Goal: Task Accomplishment & Management: Complete application form

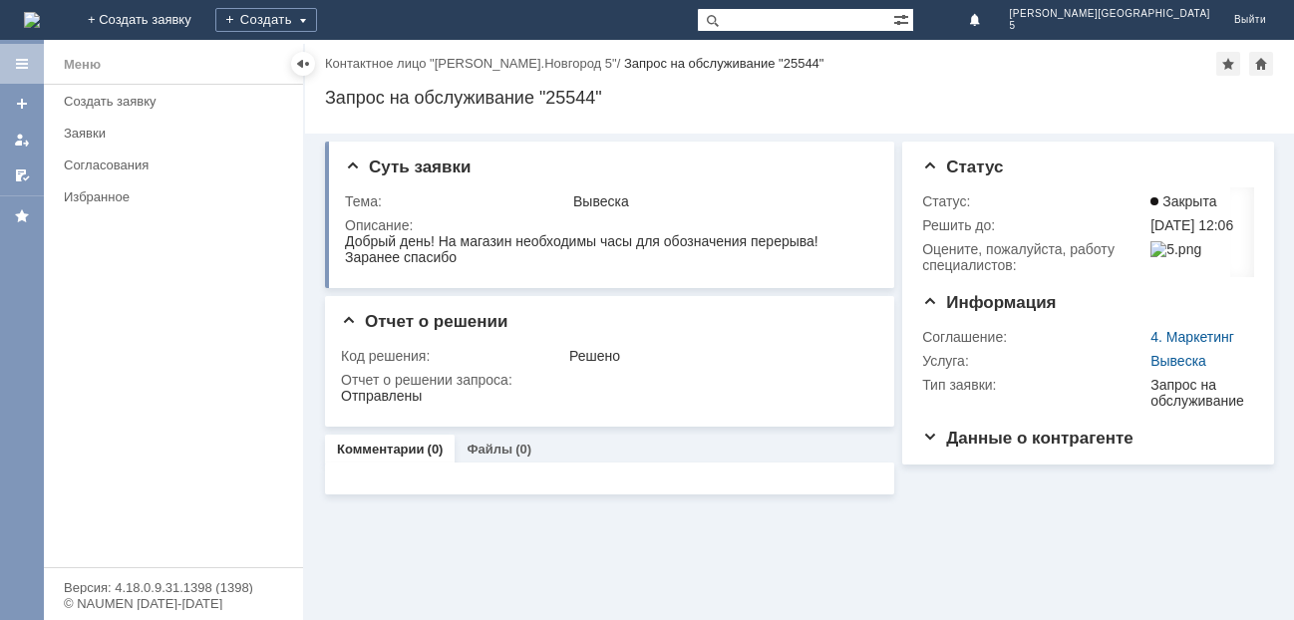
click at [40, 26] on img at bounding box center [32, 20] width 16 height 16
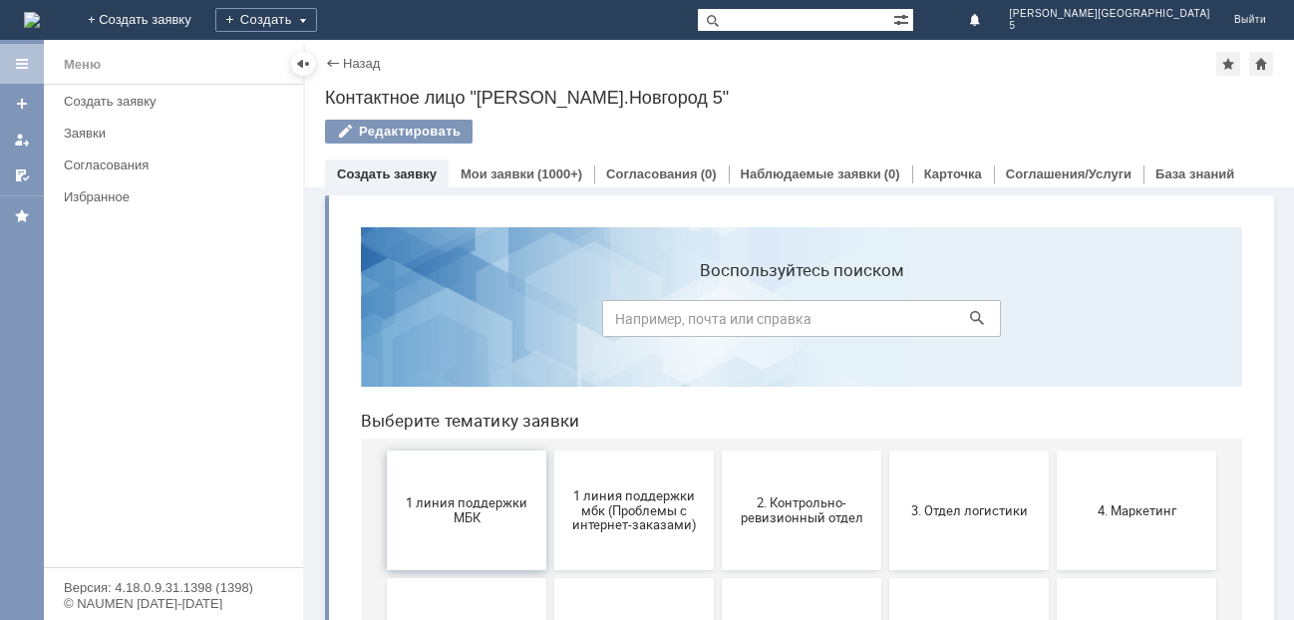
click at [458, 526] on button "1 линия поддержки МБК" at bounding box center [466, 511] width 159 height 120
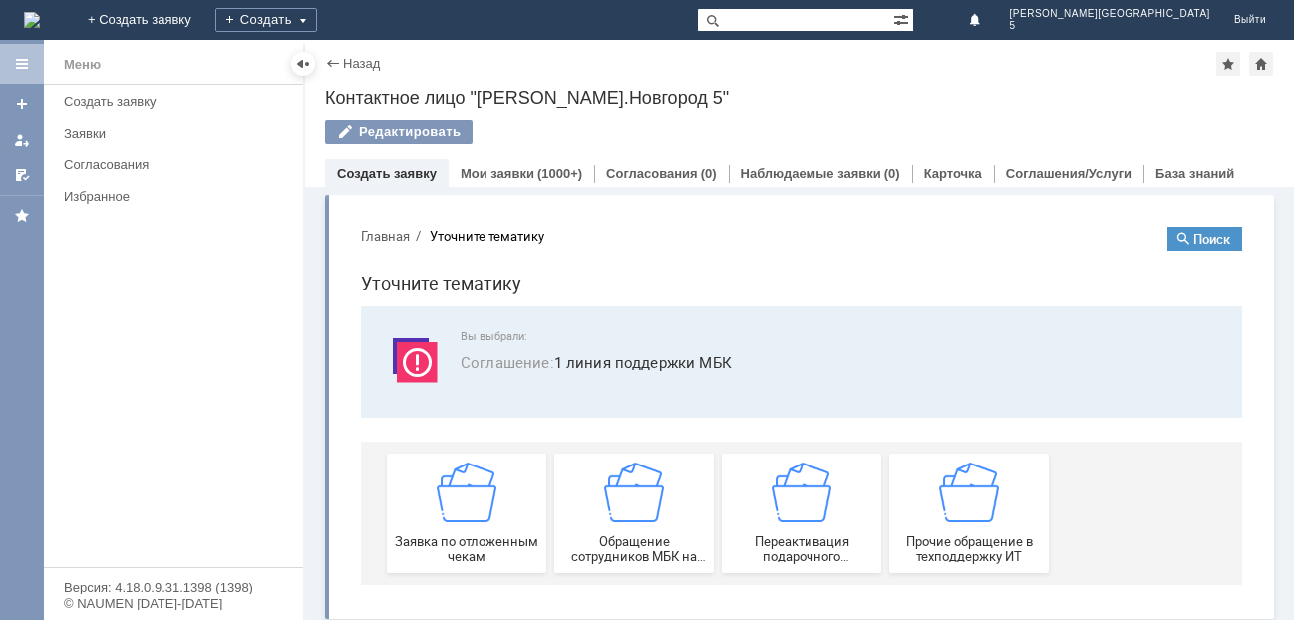
click at [458, 526] on div "Заявка по отложенным чекам" at bounding box center [467, 514] width 148 height 102
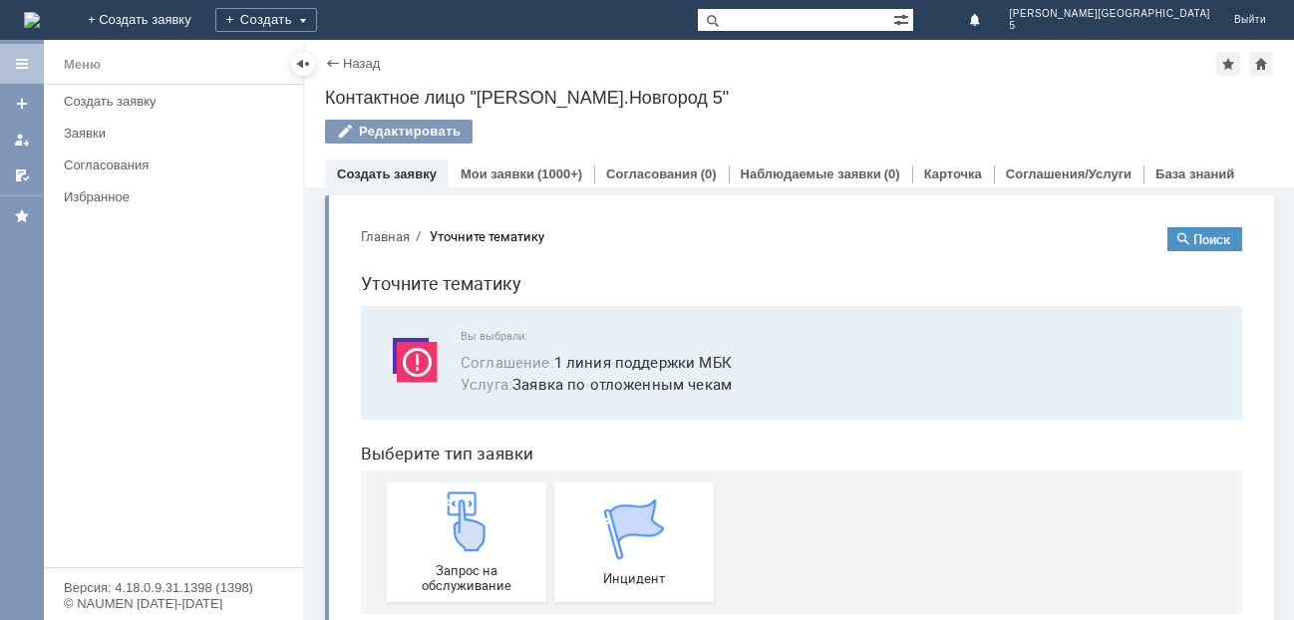
click at [458, 526] on img at bounding box center [467, 521] width 60 height 60
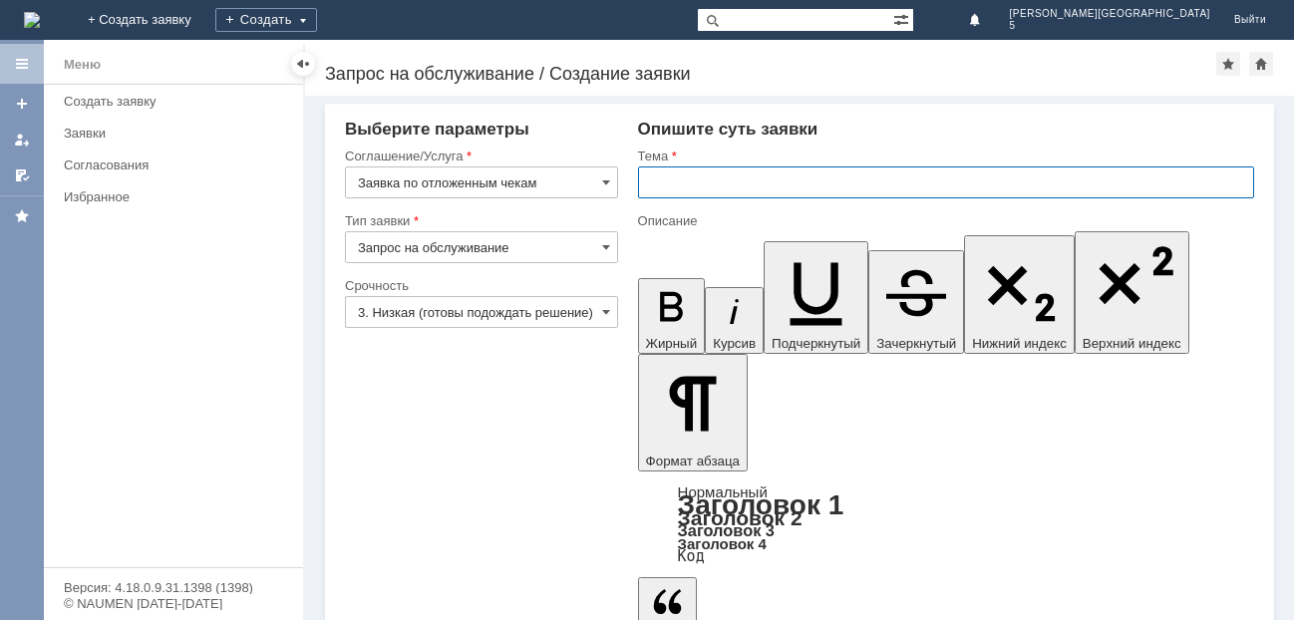
click at [711, 177] on input "text" at bounding box center [946, 182] width 616 height 32
type input "отл чек [DATE]"
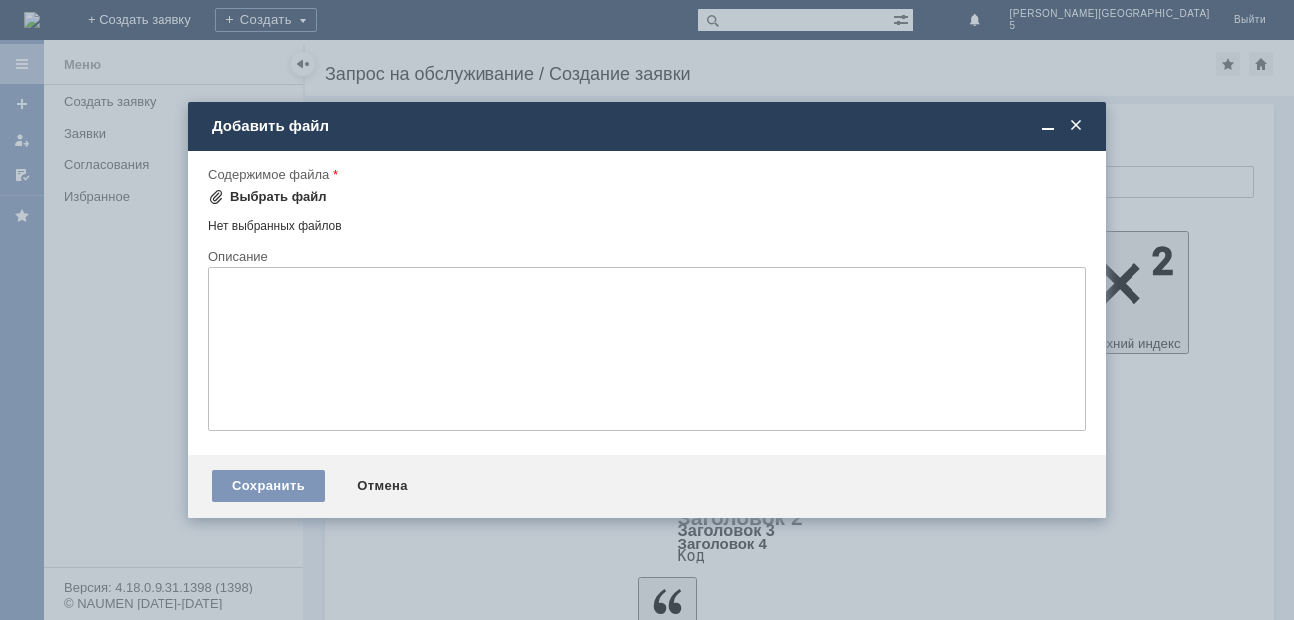
click at [250, 196] on div "Выбрать файл" at bounding box center [278, 197] width 97 height 16
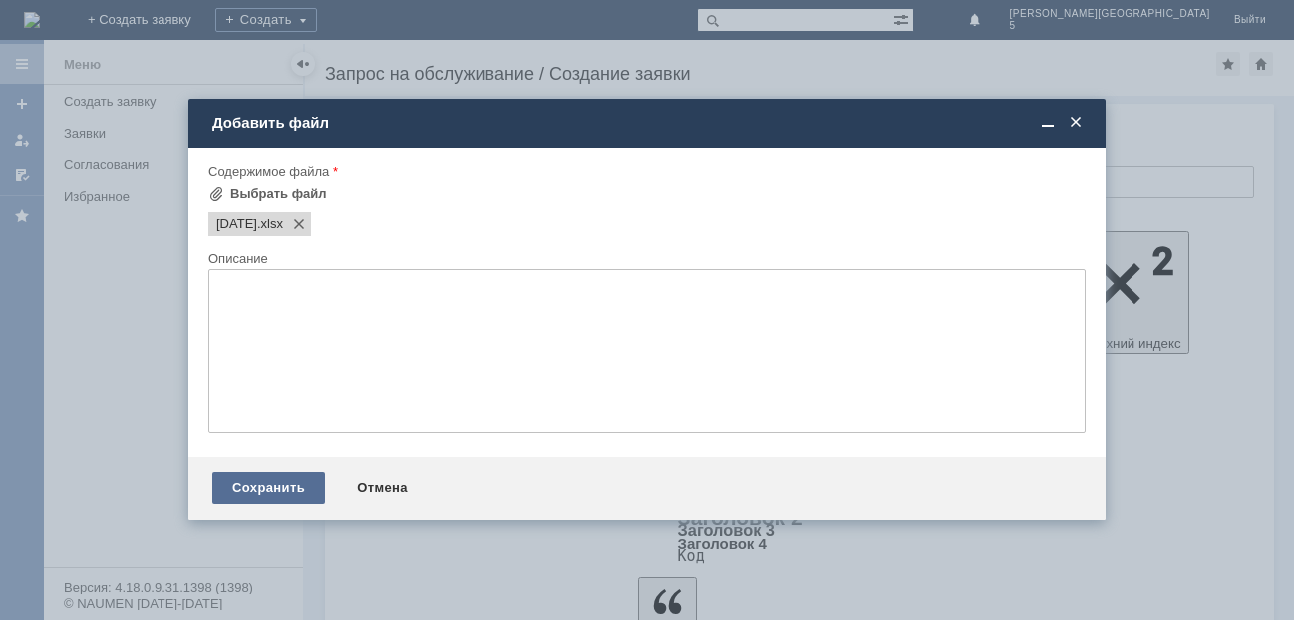
click at [237, 488] on div "Сохранить" at bounding box center [268, 489] width 113 height 32
